Goal: Transaction & Acquisition: Download file/media

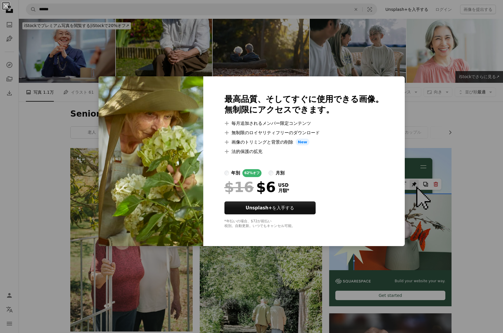
scroll to position [1442, 0]
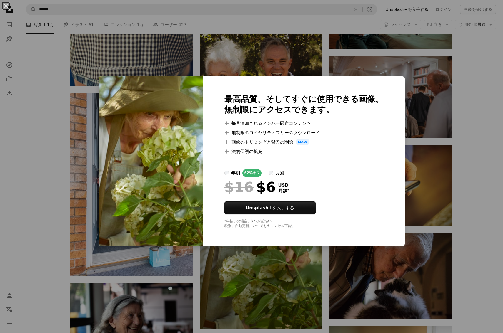
click at [373, 49] on div "An X shape 最高品質、そしてすぐに使用できる画像。 無制限にアクセスできます。 A plus sign 毎月追加されるメンバー限定コンテンツ A p…" at bounding box center [251, 166] width 503 height 333
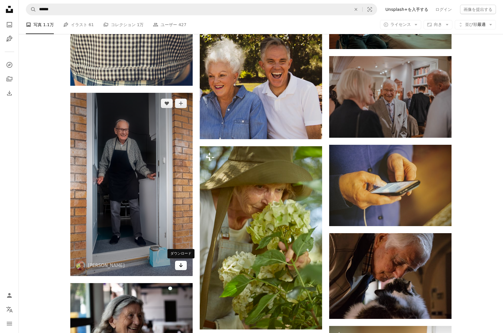
click at [183, 263] on link "Arrow pointing down" at bounding box center [181, 265] width 12 height 9
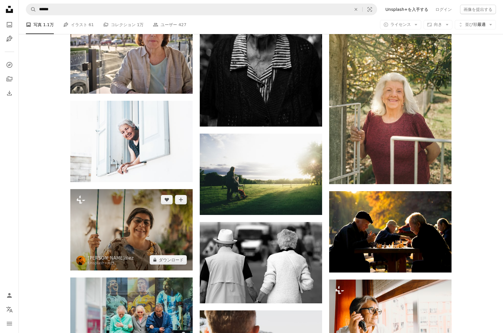
scroll to position [2388, 0]
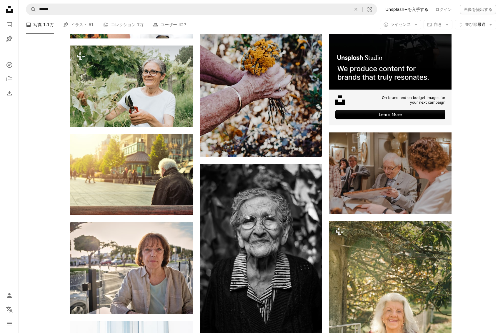
scroll to position [2262, 0]
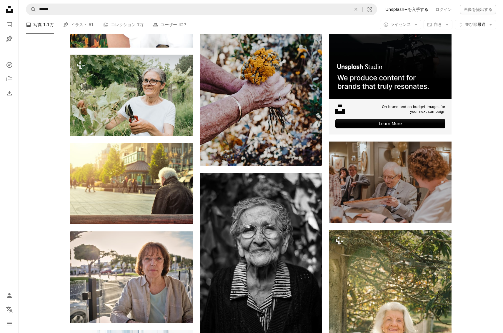
click at [471, 119] on div "Plus sign for Unsplash+ A heart A plus sign [PERSON_NAME] Unsplash+ 向け A lock ダ…" at bounding box center [261, 112] width 484 height 4452
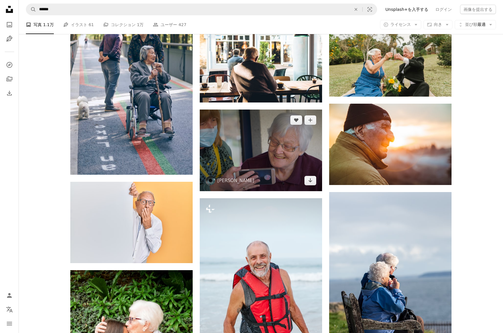
scroll to position [1853, 0]
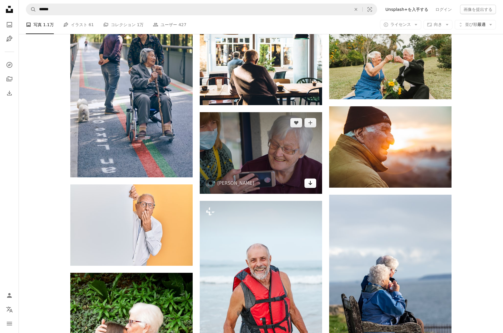
click at [307, 182] on link "Arrow pointing down" at bounding box center [310, 183] width 12 height 9
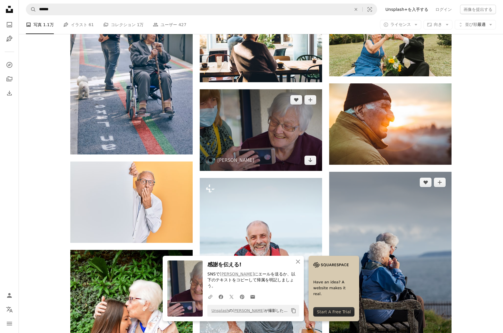
scroll to position [1874, 0]
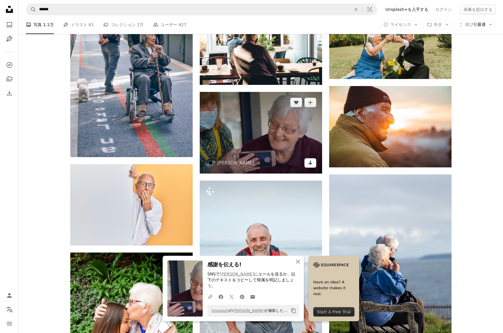
click at [308, 162] on icon "Arrow pointing down" at bounding box center [310, 162] width 5 height 7
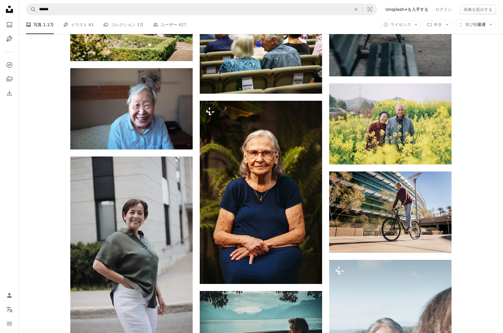
scroll to position [2947, 0]
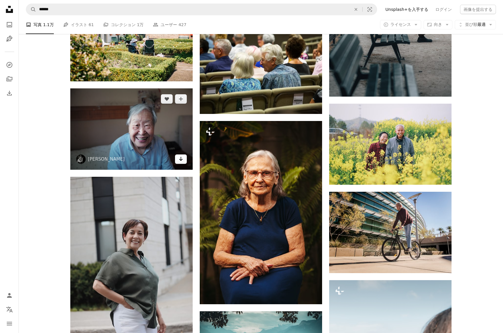
click at [183, 159] on icon "Arrow pointing down" at bounding box center [180, 158] width 5 height 7
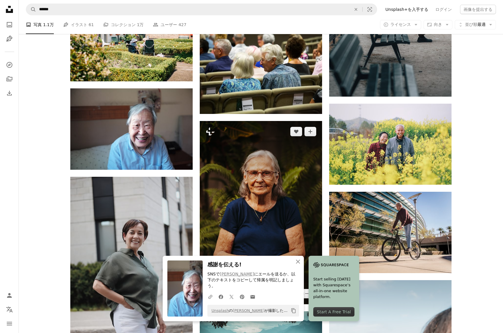
scroll to position [2951, 0]
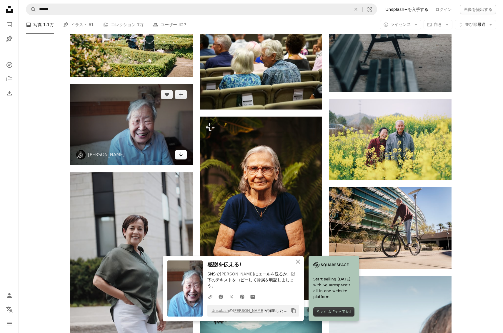
click at [183, 153] on link "Arrow pointing down" at bounding box center [181, 154] width 12 height 9
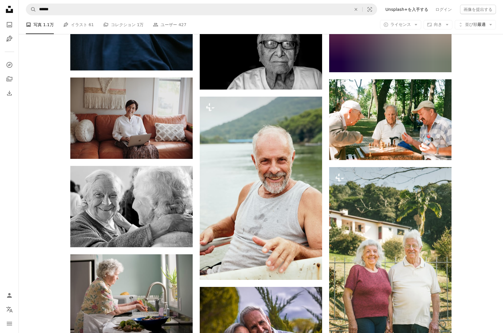
scroll to position [3807, 0]
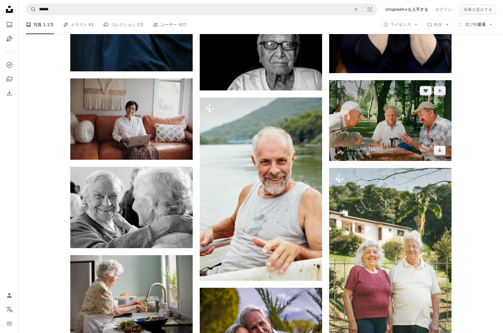
click at [382, 141] on img at bounding box center [390, 120] width 122 height 81
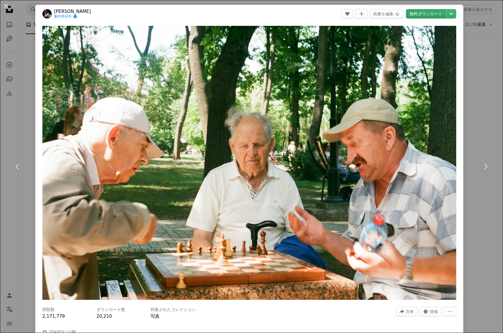
click at [428, 14] on link "無料ダウンロード" at bounding box center [426, 13] width 40 height 9
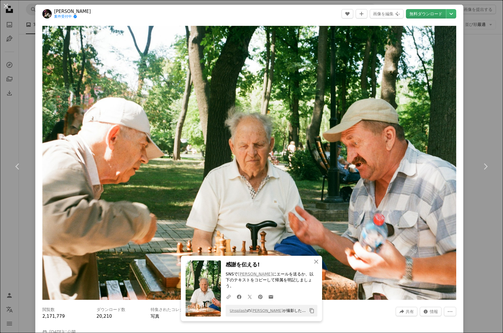
click at [424, 16] on link "無料ダウンロード" at bounding box center [426, 13] width 40 height 9
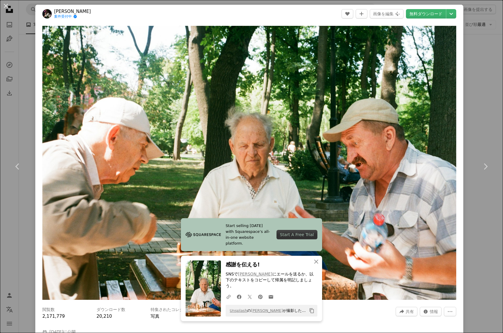
click at [463, 96] on div "Zoom in" at bounding box center [249, 163] width 428 height 280
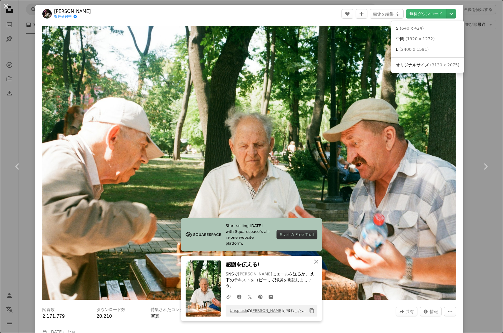
click at [455, 13] on icon "Chevron down" at bounding box center [450, 13] width 9 height 7
click at [443, 30] on link "S ( 640 x 424 )" at bounding box center [427, 28] width 68 height 11
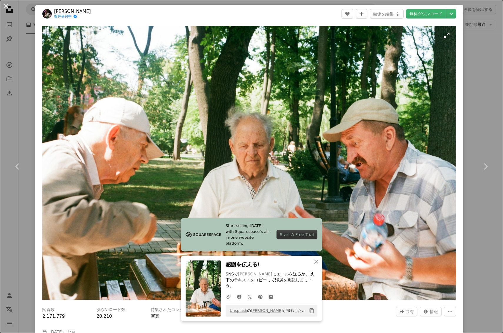
click at [449, 39] on img "この画像でズームインする" at bounding box center [248, 163] width 413 height 274
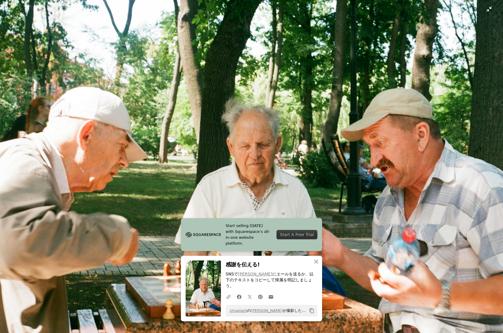
click at [465, 46] on img "この画像でズームアウトする" at bounding box center [251, 167] width 503 height 334
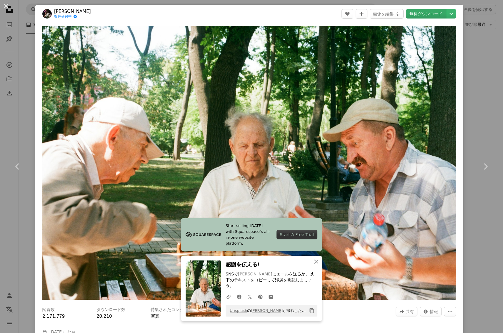
click at [427, 14] on link "無料ダウンロード" at bounding box center [426, 13] width 40 height 9
click at [471, 100] on div "An X shape Chevron left Chevron right [PERSON_NAME] 案件受付中 A checkmark inside of…" at bounding box center [251, 166] width 503 height 333
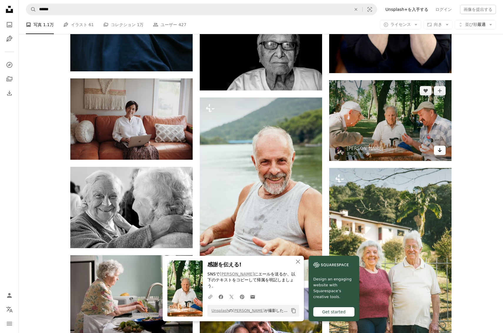
click at [439, 152] on icon "ダウンロード" at bounding box center [440, 150] width 4 height 4
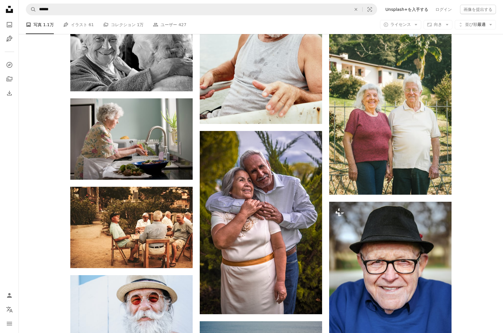
scroll to position [3835, 0]
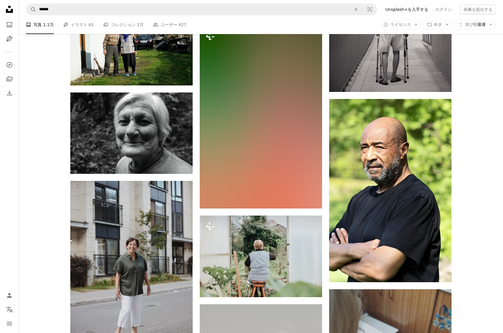
scroll to position [4972, 0]
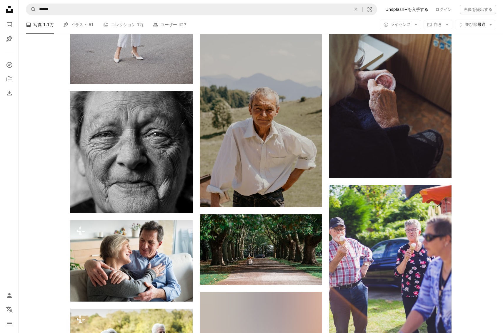
scroll to position [5323, 0]
